Goal: Information Seeking & Learning: Learn about a topic

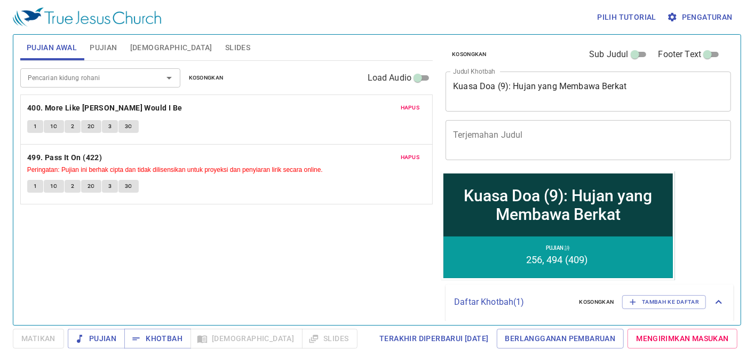
click at [206, 77] on span "Kosongkan" at bounding box center [206, 78] width 35 height 10
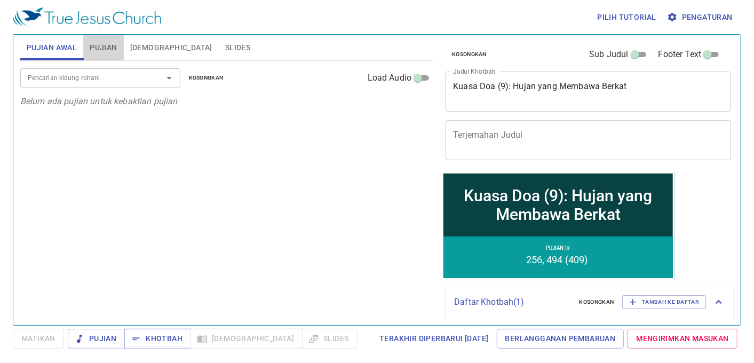
click at [99, 52] on span "Pujian" at bounding box center [103, 47] width 27 height 13
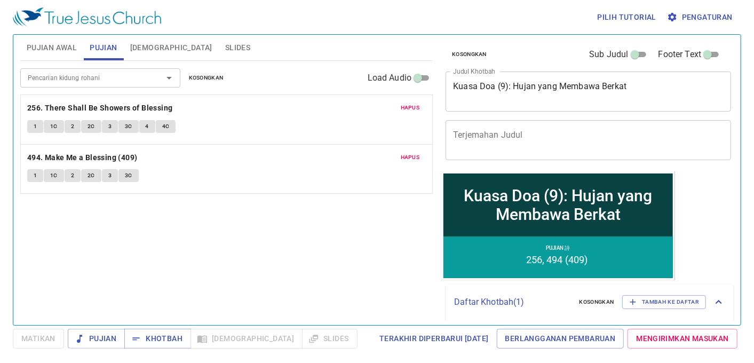
click at [208, 85] on div "Pencarian kidung rohani Pencarian kidung rohani Kosongkan Load Audio" at bounding box center [226, 78] width 413 height 34
click at [204, 77] on span "Kosongkan" at bounding box center [206, 78] width 35 height 10
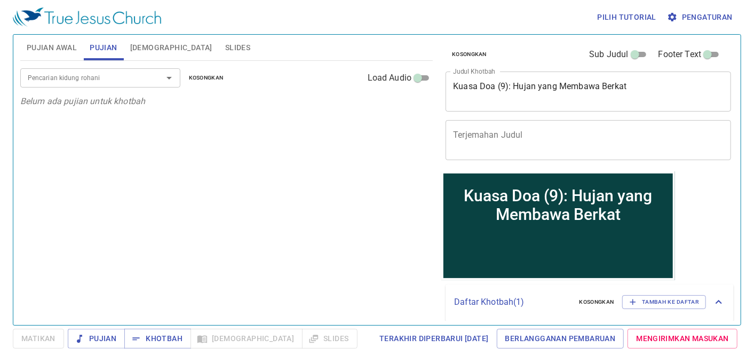
click at [91, 65] on div "Pencarian kidung rohani Pencarian kidung rohani Kosongkan Load Audio" at bounding box center [226, 78] width 413 height 34
click at [159, 71] on div at bounding box center [162, 77] width 28 height 15
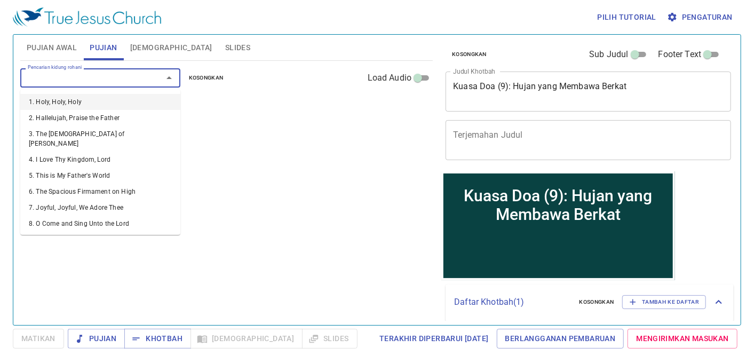
click at [120, 75] on input "Pencarian kidung rohani" at bounding box center [84, 78] width 122 height 12
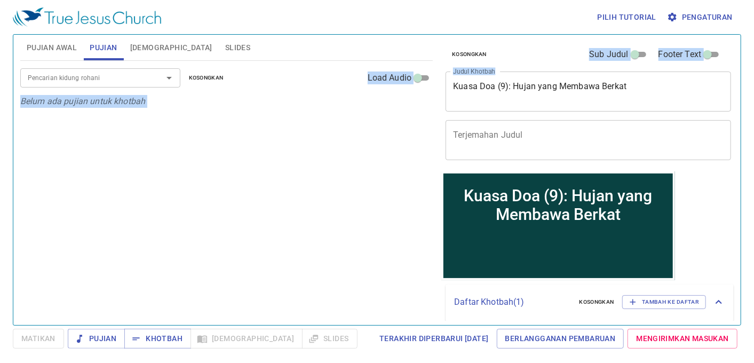
drag, startPoint x: 666, startPoint y: 88, endPoint x: 272, endPoint y: 72, distance: 394.4
click at [272, 72] on div "Pujian Awal Pujian Alkitab Slides Pencarian kidung rohani Pencarian kidung roha…" at bounding box center [377, 175] width 722 height 290
click at [622, 82] on textarea "Kuasa Doa (9): Hujan yang Membawa Berkat" at bounding box center [588, 91] width 271 height 20
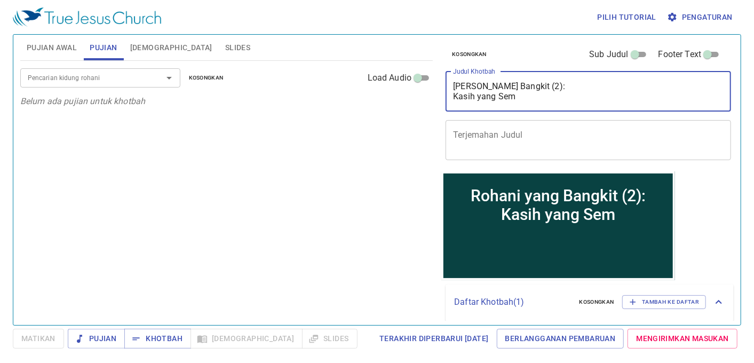
type textarea "Rohani yang Bangkit (2): Kasih yang Semp"
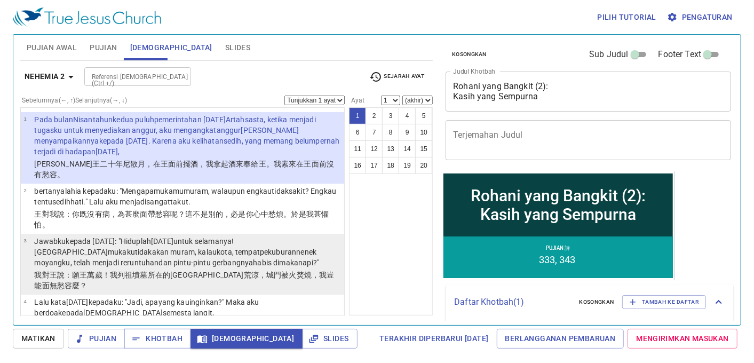
scroll to position [59, 0]
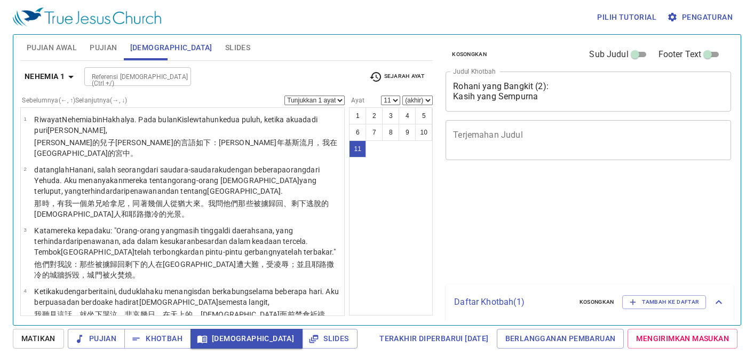
select select "11"
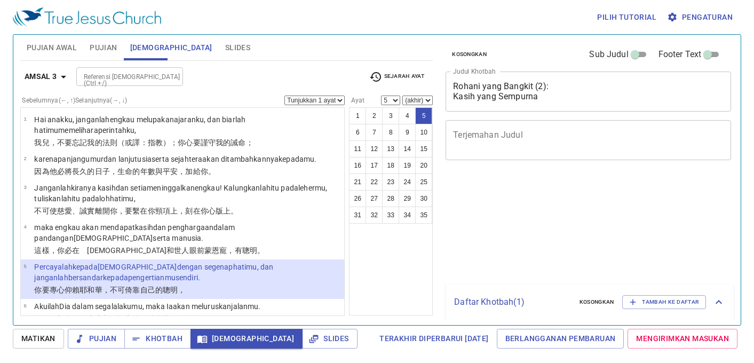
select select "5"
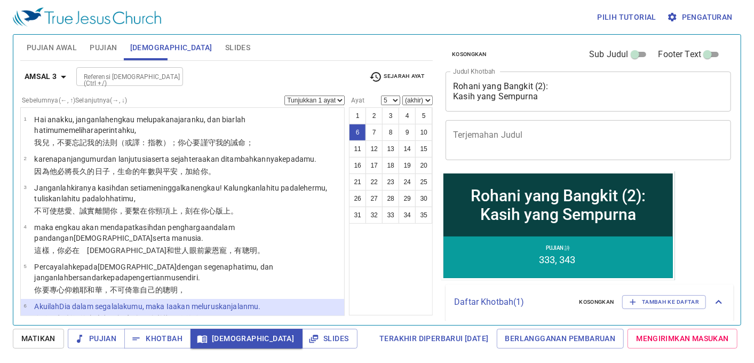
select select "6"
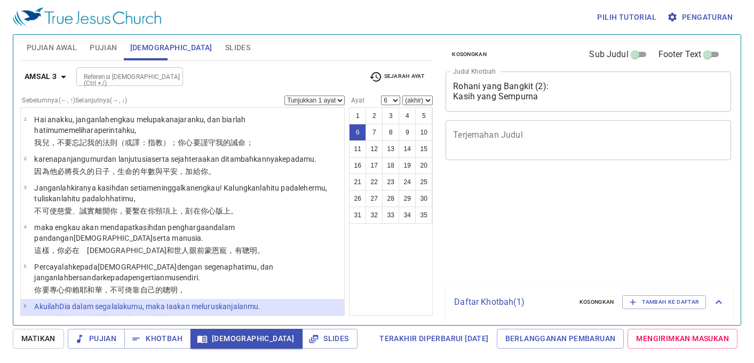
select select "6"
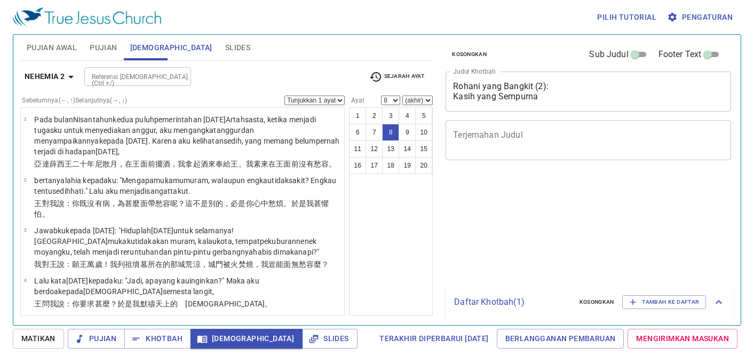
select select "8"
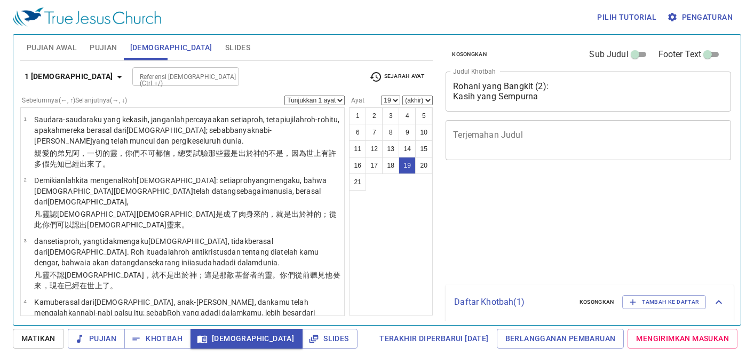
select select "19"
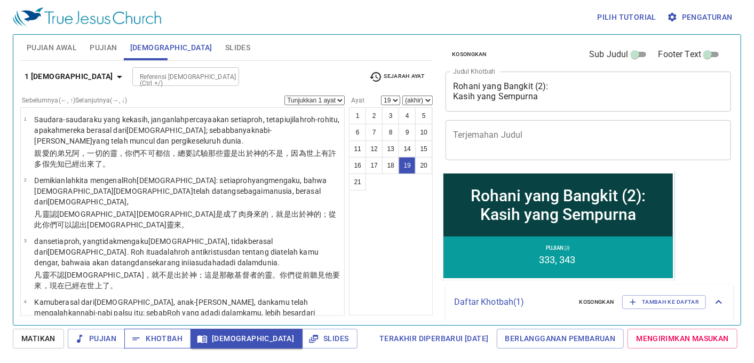
click at [166, 343] on span "Khotbah" at bounding box center [158, 338] width 50 height 13
click at [160, 339] on span "Khotbah" at bounding box center [158, 338] width 50 height 13
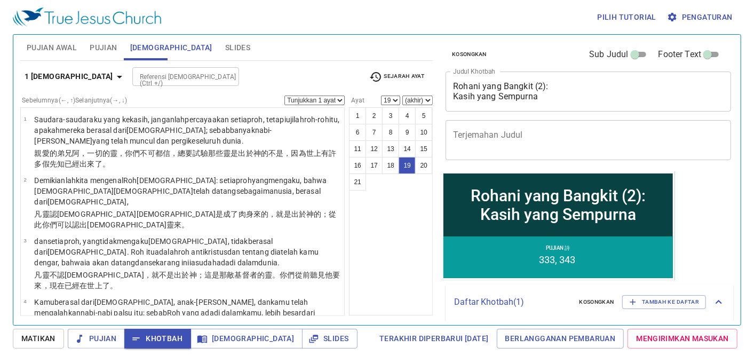
click at [160, 340] on span "Khotbah" at bounding box center [158, 338] width 50 height 13
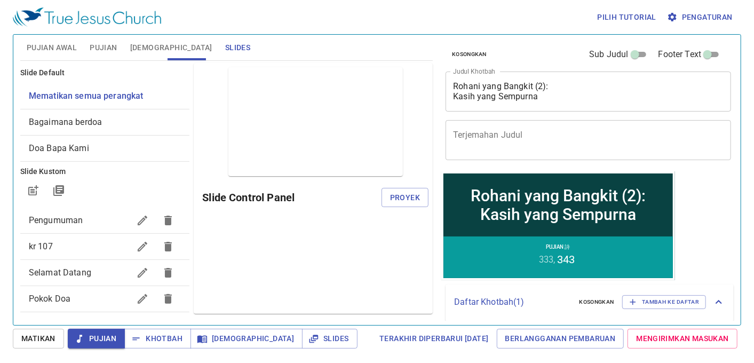
click at [91, 117] on span "Bagaimana berdoa" at bounding box center [65, 122] width 73 height 10
click at [90, 122] on span "Bagaimana berdoa" at bounding box center [65, 122] width 73 height 10
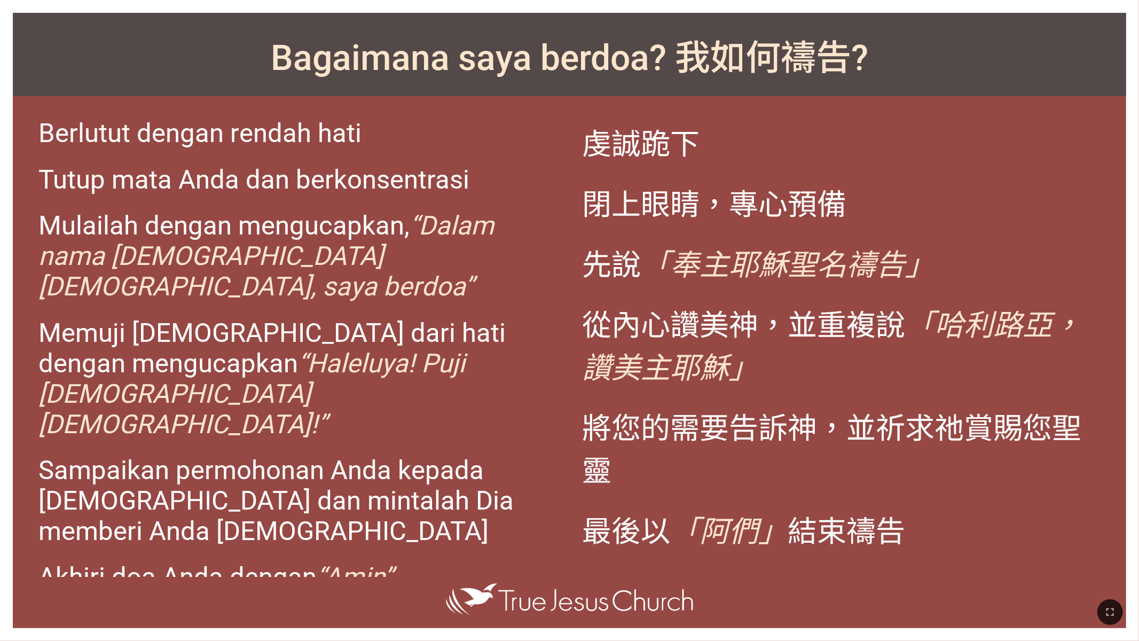
click at [66, 8] on div "Bagaimana saya berdoa? 我如何[DEMOGRAPHIC_DATA]? Berlutut dengan rendah hati Tutup…" at bounding box center [569, 320] width 1139 height 641
